Goal: Information Seeking & Learning: Learn about a topic

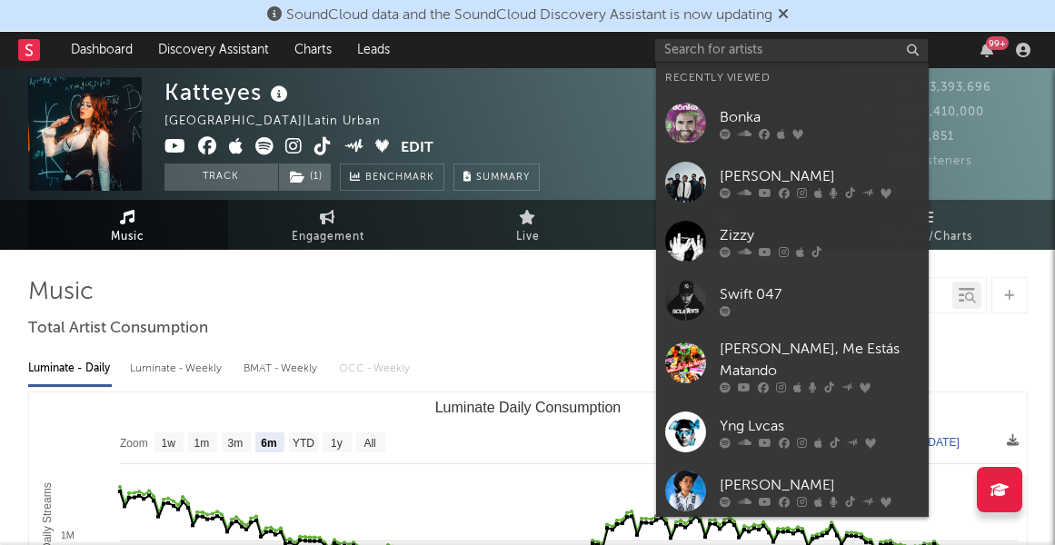
select select "6m"
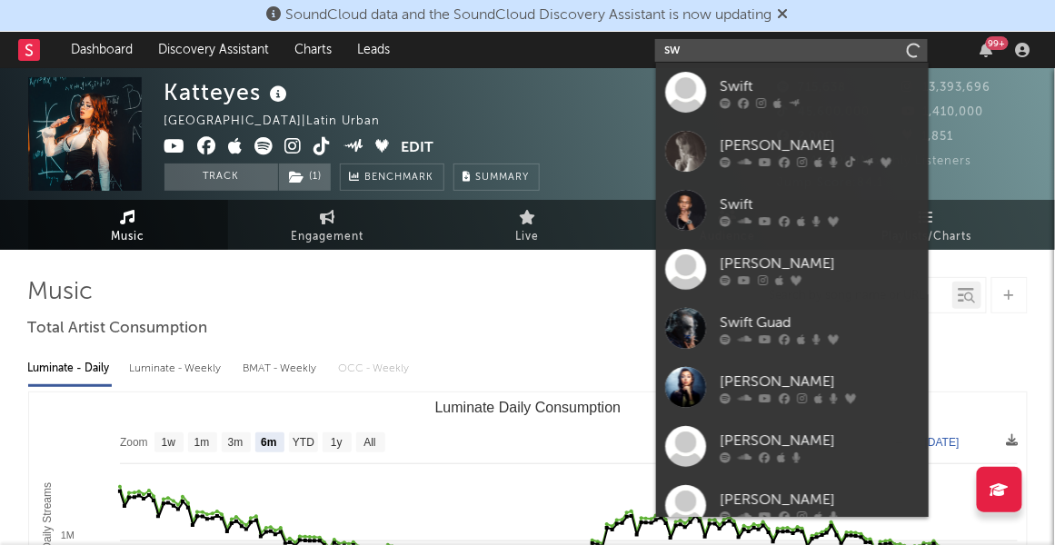
type input "s"
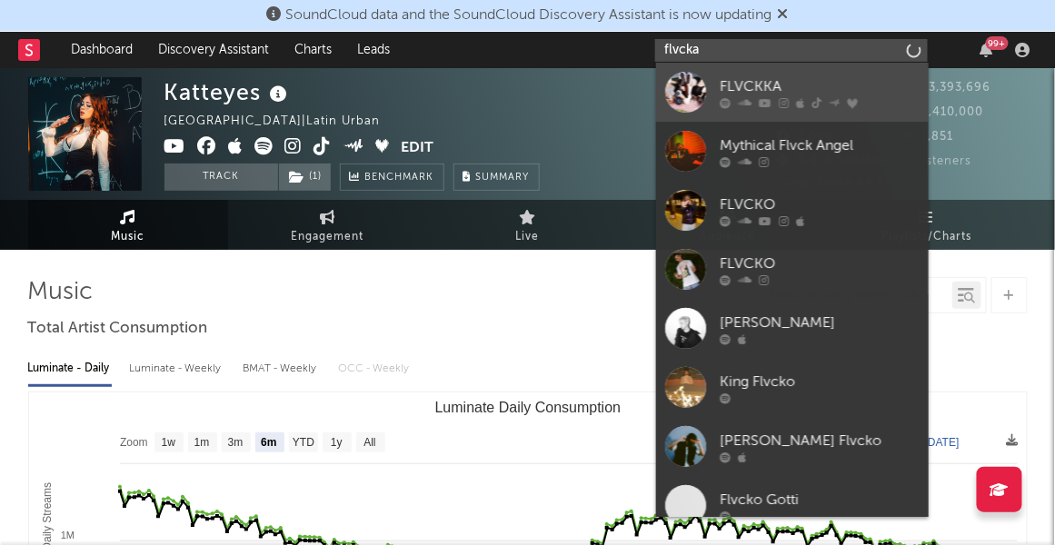
type input "flvcka"
click at [813, 92] on div "FLVCKKA" at bounding box center [820, 86] width 200 height 22
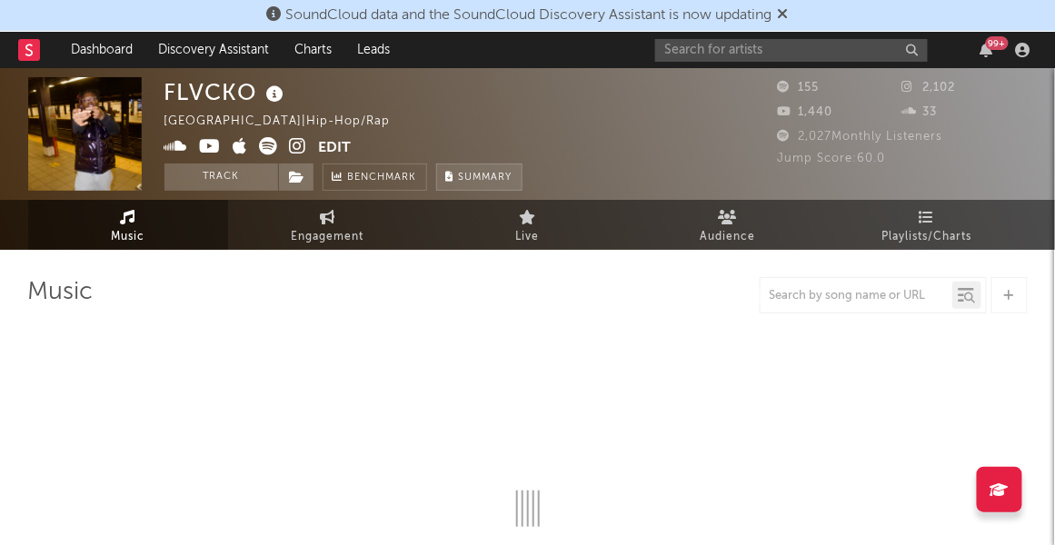
select select "1w"
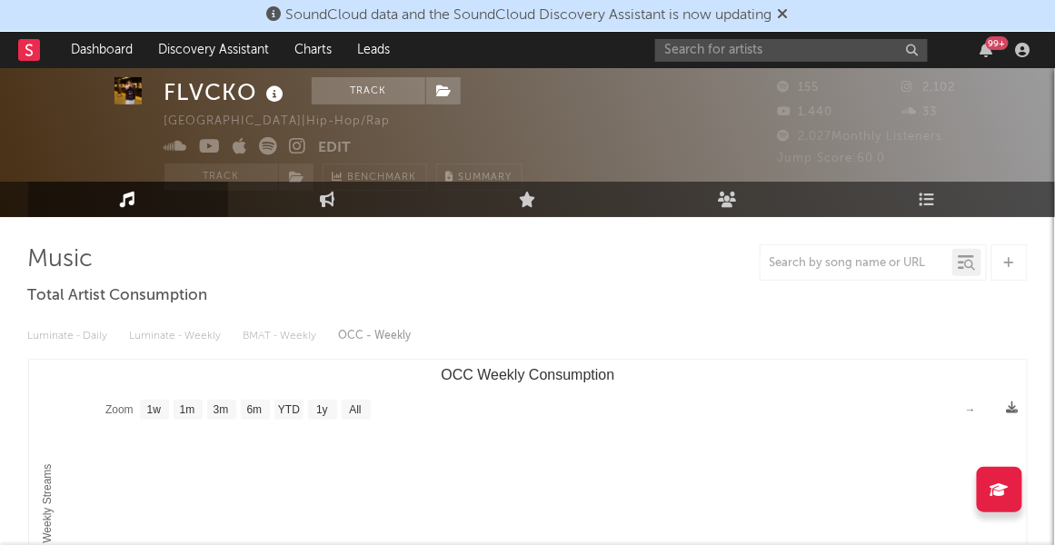
scroll to position [35, 0]
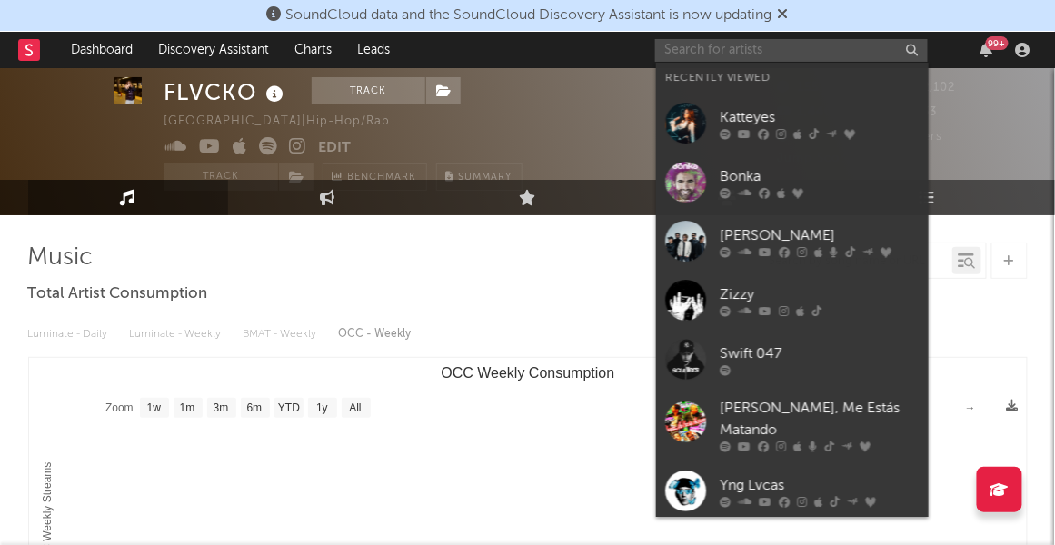
click at [803, 54] on input "text" at bounding box center [791, 50] width 273 height 23
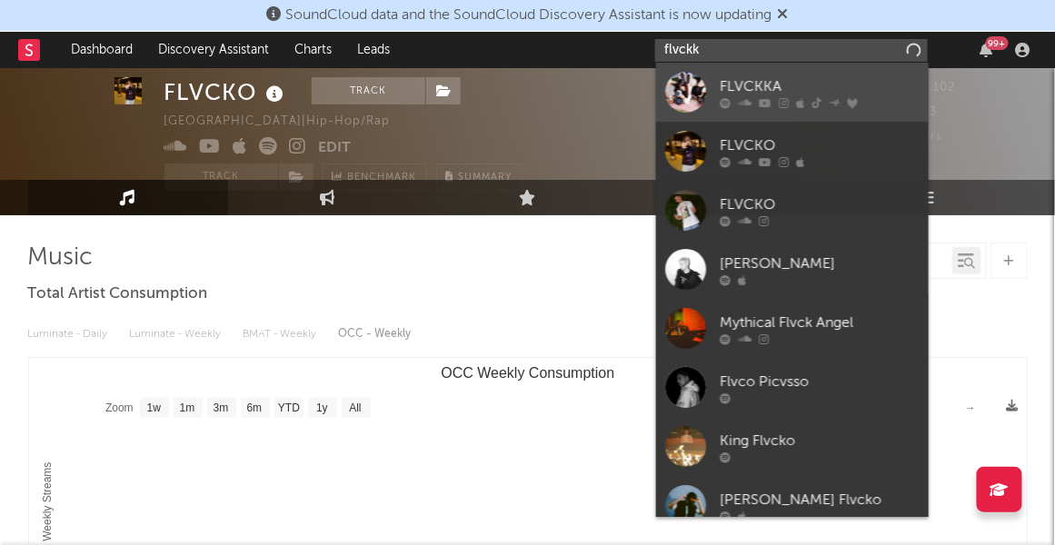
type input "flvckk"
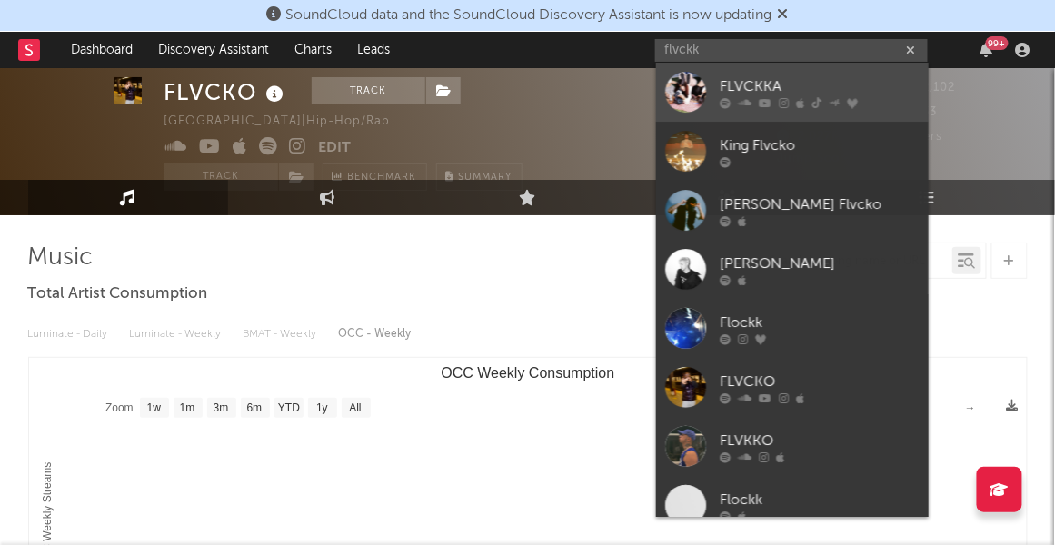
click at [752, 78] on div "FLVCKKA" at bounding box center [820, 86] width 200 height 22
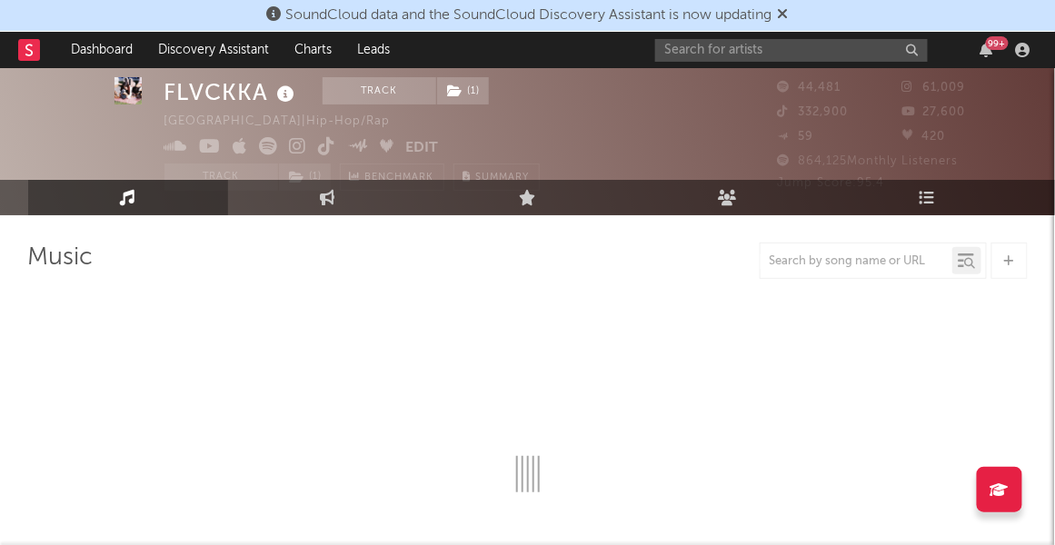
select select "6m"
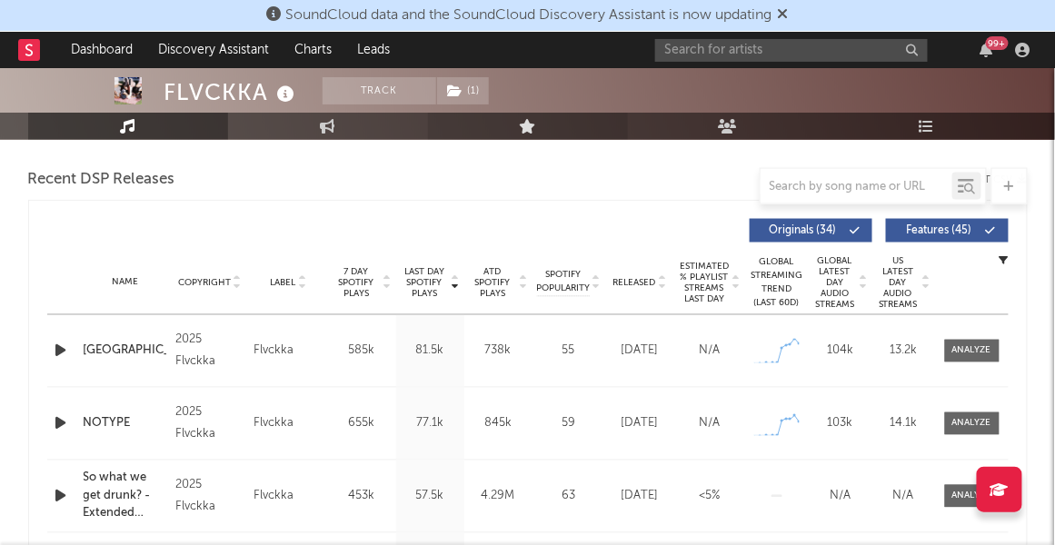
scroll to position [621, 0]
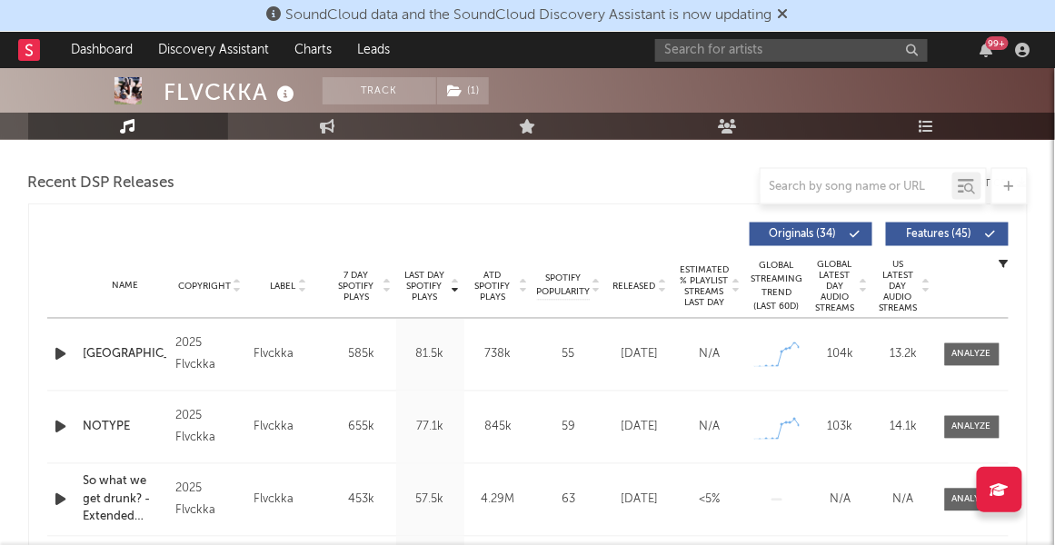
click at [665, 290] on icon at bounding box center [662, 290] width 9 height 7
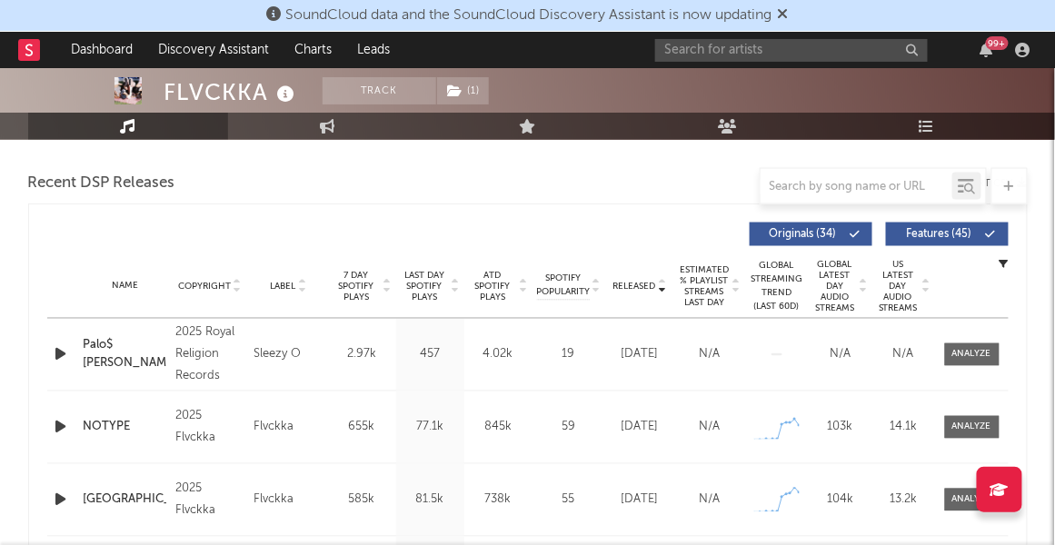
click at [665, 290] on icon at bounding box center [662, 290] width 9 height 7
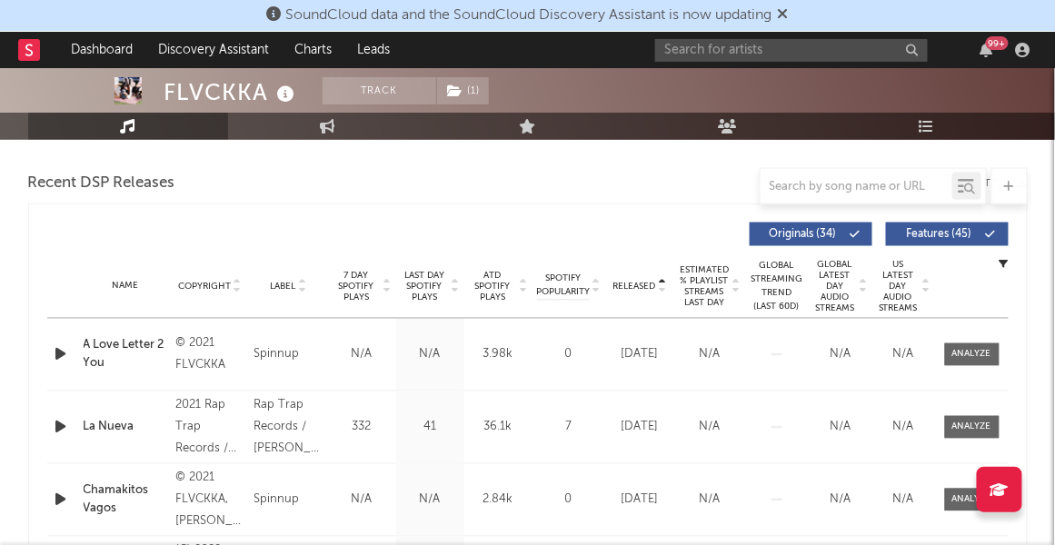
click at [665, 290] on icon at bounding box center [662, 290] width 9 height 7
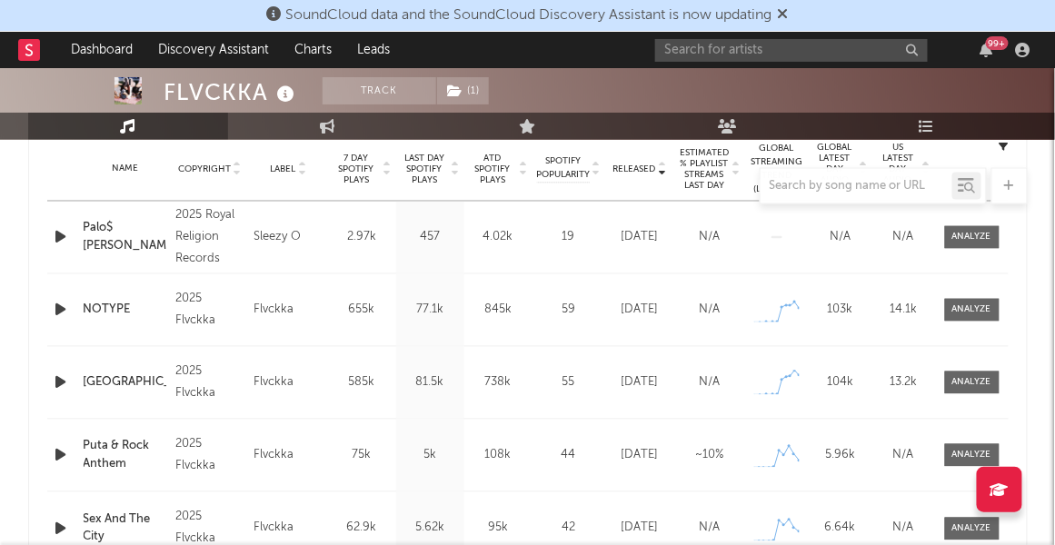
scroll to position [740, 0]
